Goal: Task Accomplishment & Management: Complete application form

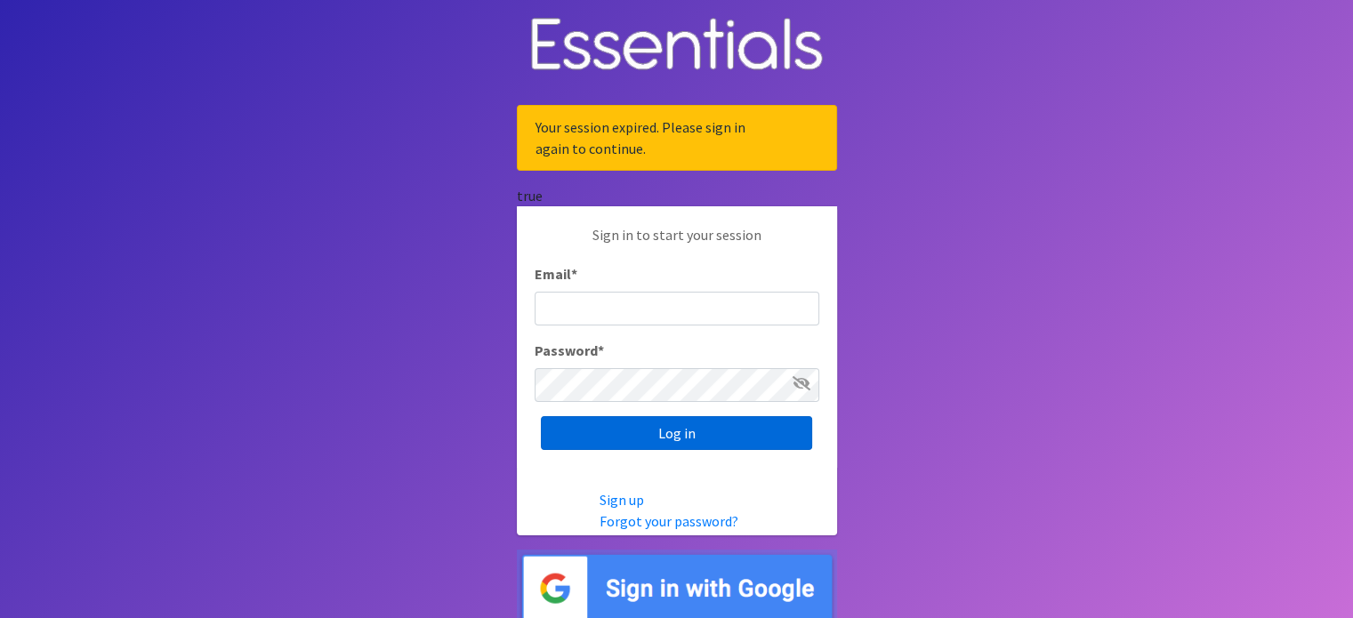
type input "[EMAIL_ADDRESS][DOMAIN_NAME]"
click at [628, 426] on input "Log in" at bounding box center [676, 433] width 271 height 34
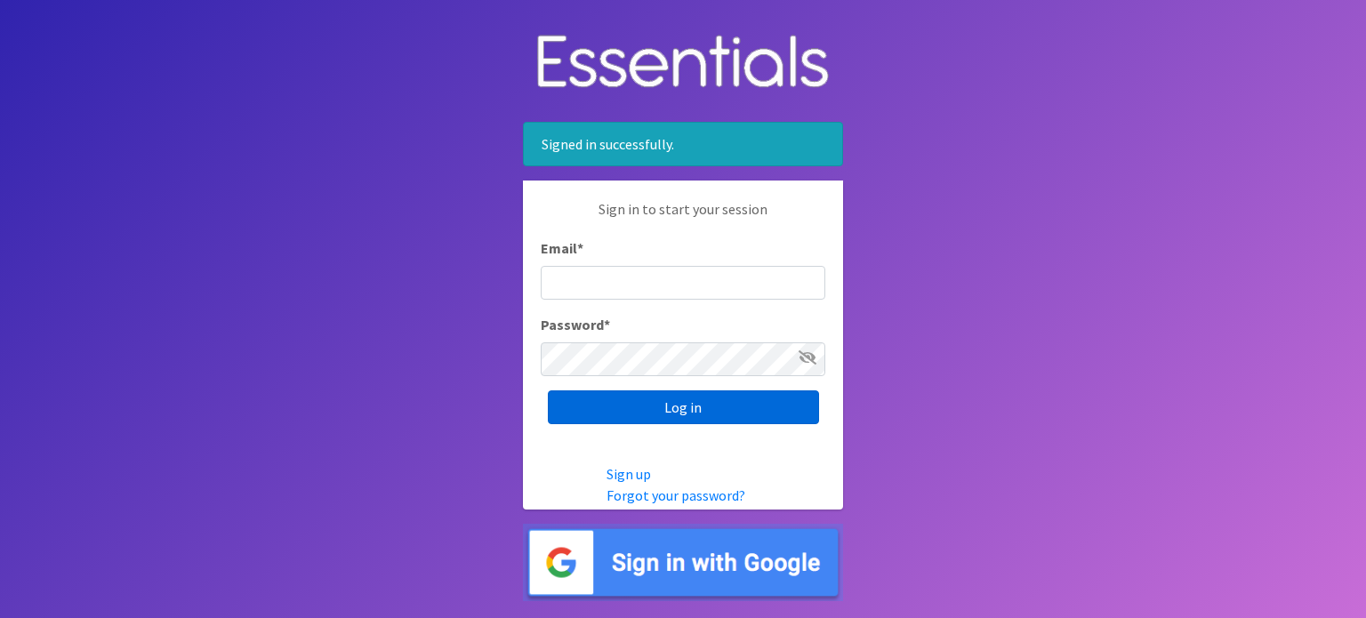
type input "[EMAIL_ADDRESS][DOMAIN_NAME]"
click at [627, 405] on input "Log in" at bounding box center [683, 407] width 271 height 34
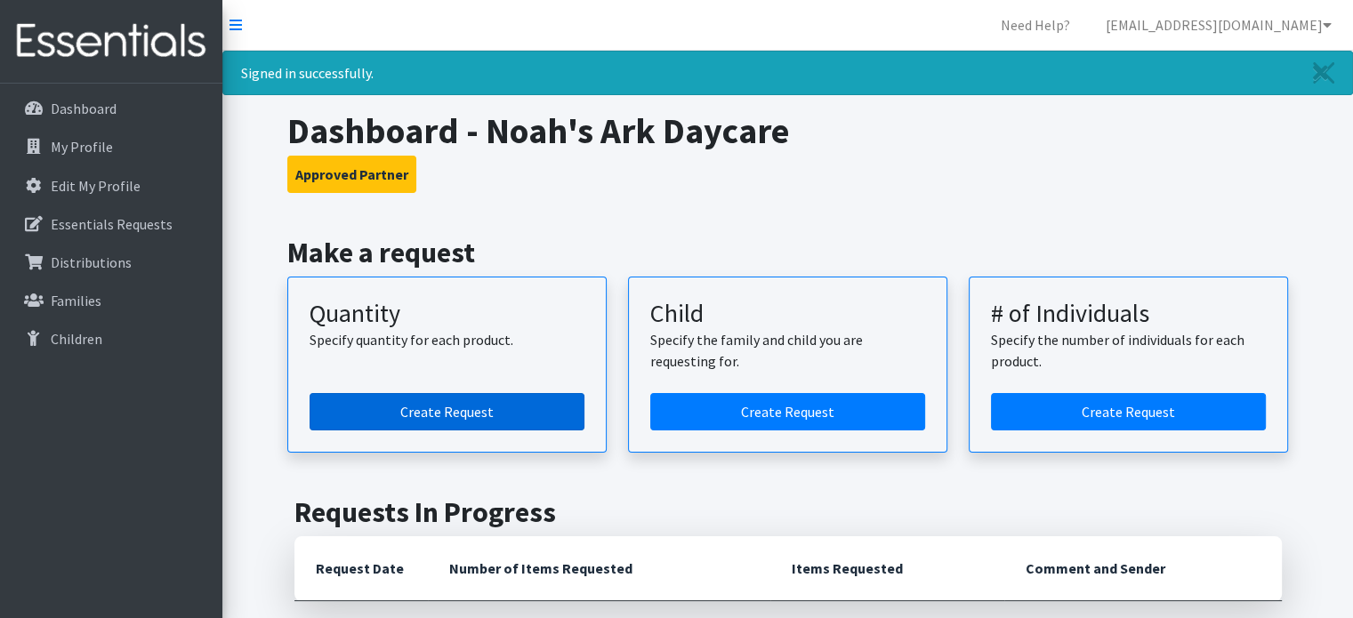
click at [513, 417] on link "Create Request" at bounding box center [446, 411] width 275 height 37
